Goal: Information Seeking & Learning: Understand process/instructions

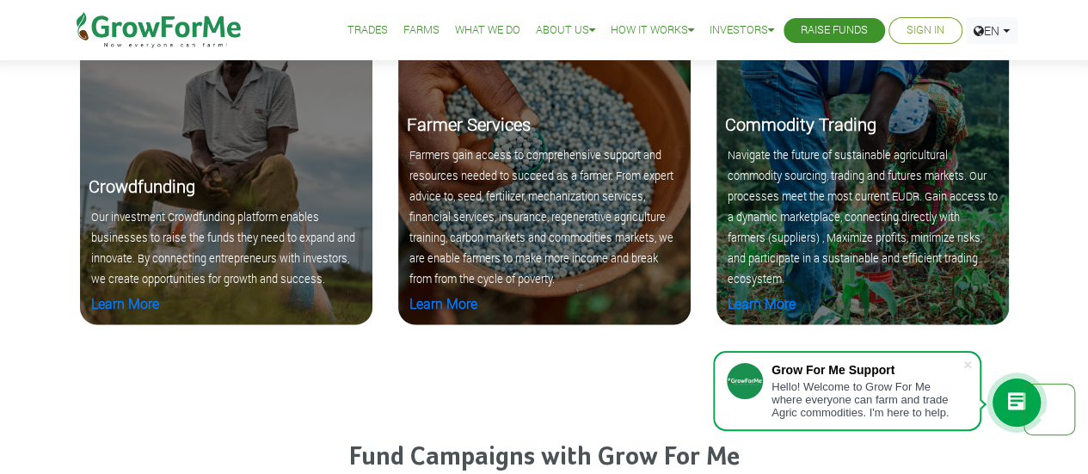
scroll to position [1806, 0]
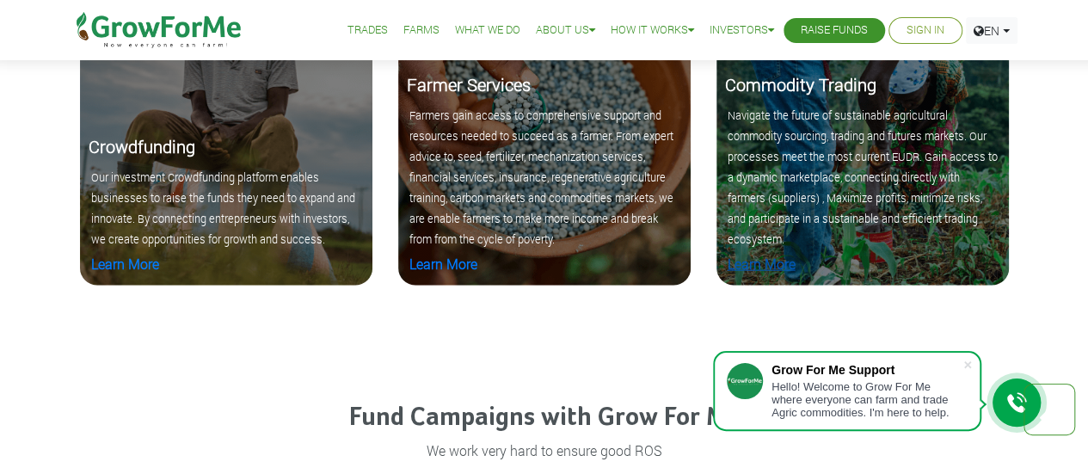
click at [781, 265] on link "Learn More" at bounding box center [761, 264] width 68 height 18
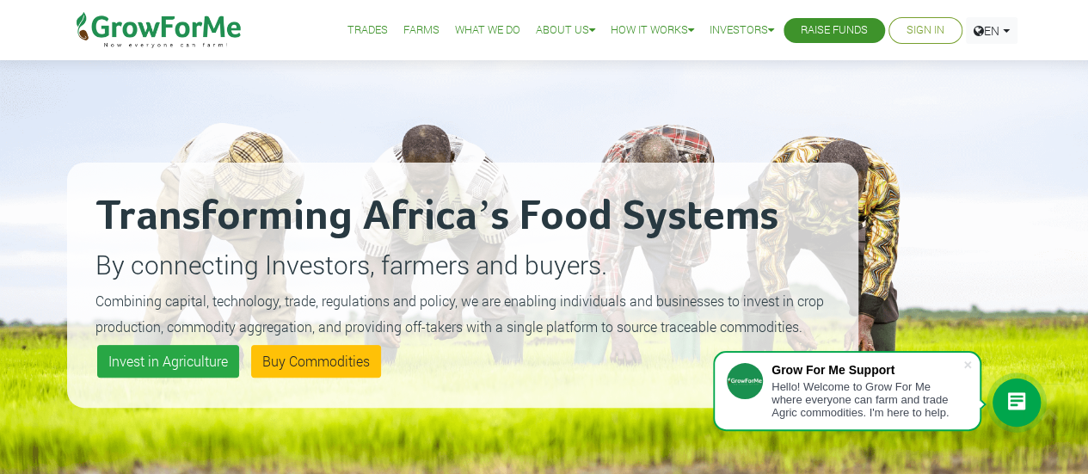
scroll to position [0, 0]
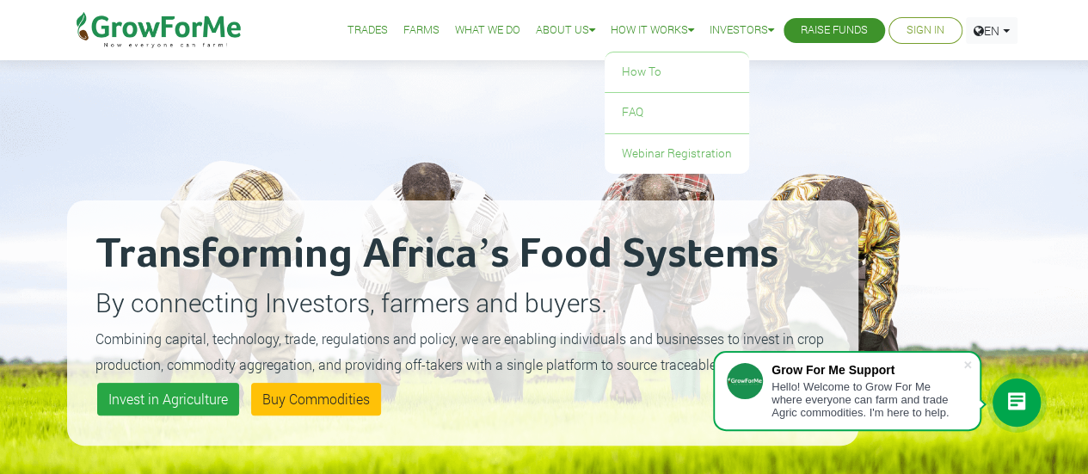
click at [652, 23] on link "How it Works" at bounding box center [651, 30] width 83 height 18
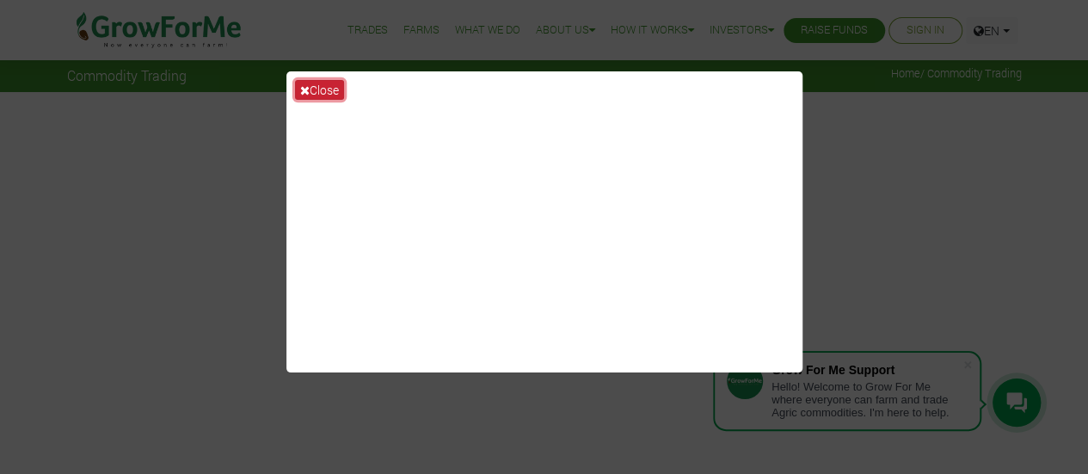
click at [304, 84] on icon at bounding box center [304, 90] width 9 height 12
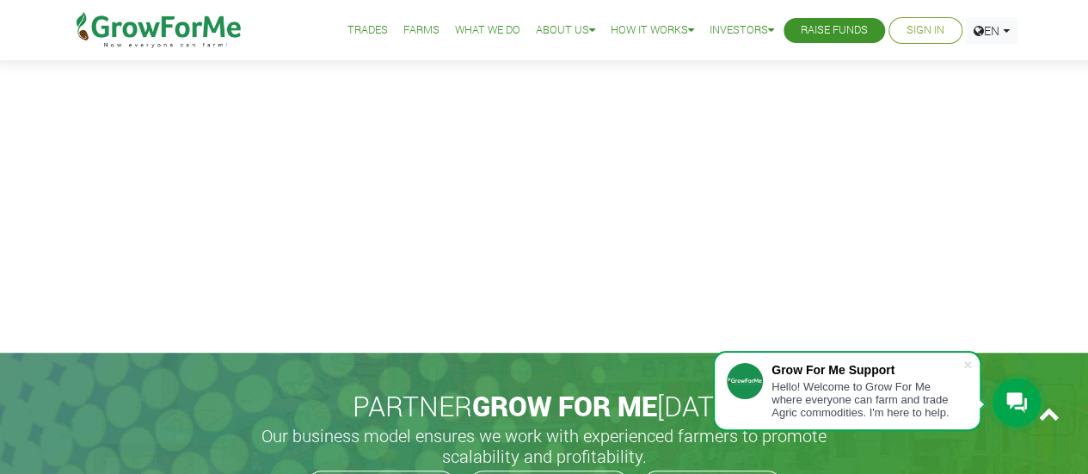
scroll to position [344, 0]
